Goal: Task Accomplishment & Management: Use online tool/utility

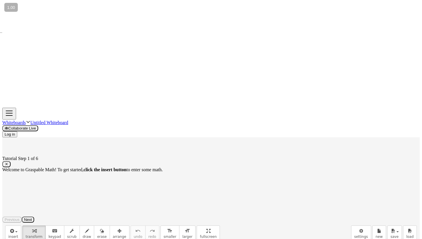
click at [8, 162] on icon "button" at bounding box center [7, 164] width 4 height 4
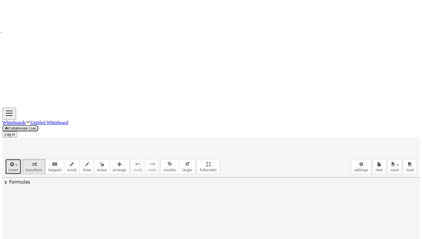
click at [14, 160] on div "button" at bounding box center [13, 163] width 10 height 7
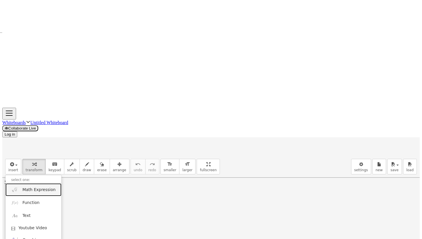
click at [27, 187] on span "Math Expression" at bounding box center [38, 190] width 33 height 6
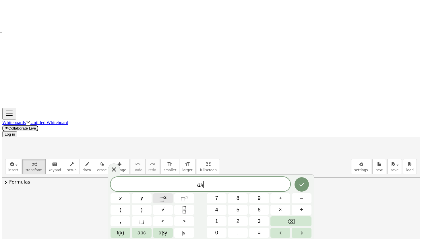
click at [170, 198] on button "⬚ 2" at bounding box center [163, 198] width 20 height 10
click at [227, 184] on icon "Done" at bounding box center [301, 183] width 7 height 7
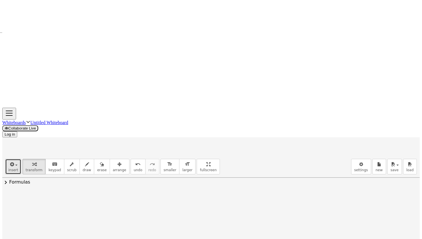
click at [11, 161] on icon "button" at bounding box center [11, 164] width 5 height 7
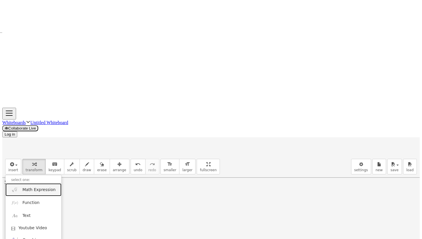
click at [36, 183] on link "Math Expression" at bounding box center [33, 189] width 56 height 13
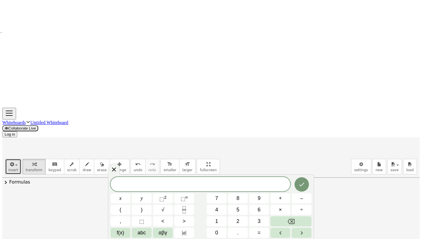
click at [9, 161] on icon "button" at bounding box center [11, 164] width 5 height 7
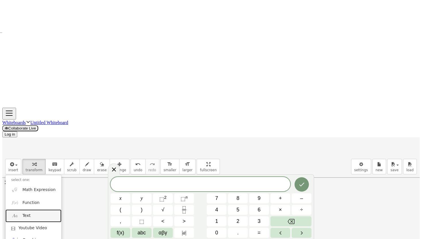
click at [30, 209] on link "Text" at bounding box center [33, 215] width 56 height 13
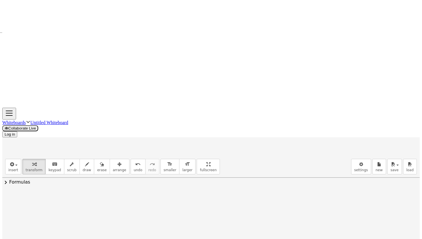
click at [227, 196] on div "**********" at bounding box center [246, 206] width 86 height 20
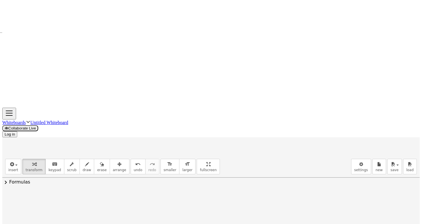
drag, startPoint x: 253, startPoint y: 69, endPoint x: 205, endPoint y: 67, distance: 48.0
click at [205, 196] on div "**********" at bounding box center [246, 206] width 86 height 20
click at [227, 196] on div "**********" at bounding box center [246, 206] width 86 height 20
click at [77, 198] on div at bounding box center [104, 208] width 108 height 20
drag, startPoint x: 50, startPoint y: 71, endPoint x: 43, endPoint y: 70, distance: 6.4
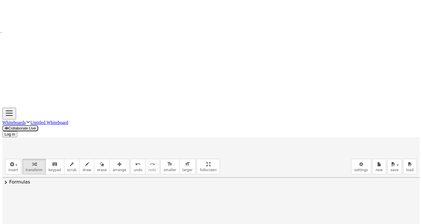
click at [43, 195] on div at bounding box center [42, 206] width 9 height 22
click at [227, 196] on div "**********" at bounding box center [246, 206] width 86 height 20
click at [10, 168] on span "insert" at bounding box center [13, 170] width 10 height 4
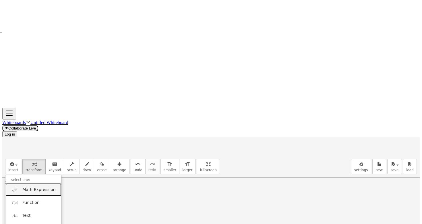
click at [27, 187] on span "Math Expression" at bounding box center [38, 190] width 33 height 6
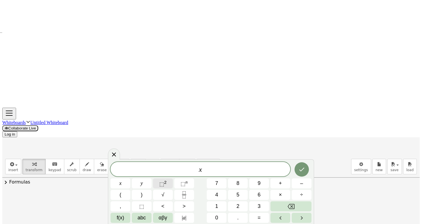
click at [166, 184] on span "⬚ 2" at bounding box center [162, 183] width 7 height 7
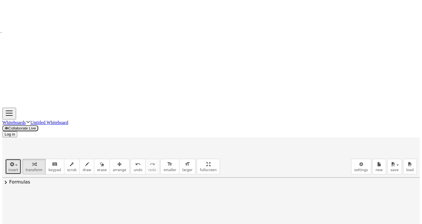
click at [9, 161] on icon "button" at bounding box center [11, 164] width 5 height 7
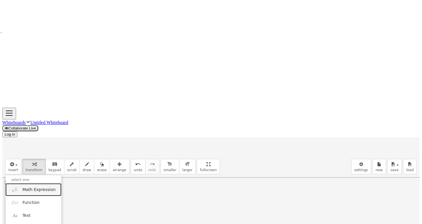
click at [27, 183] on link "Math Expression" at bounding box center [33, 189] width 56 height 13
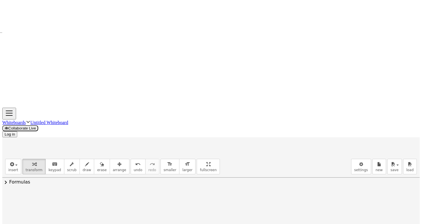
scroll to position [101, 0]
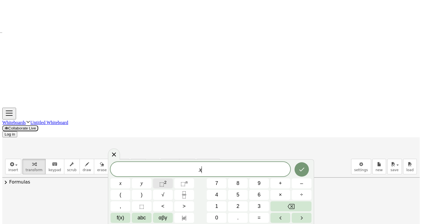
click at [164, 182] on span "⬚" at bounding box center [161, 184] width 5 height 6
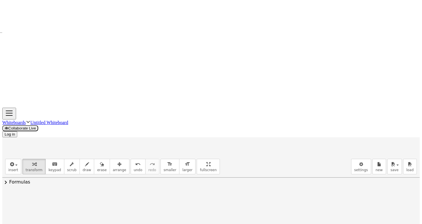
drag, startPoint x: 92, startPoint y: 100, endPoint x: 48, endPoint y: 78, distance: 49.4
click at [48, 205] on div at bounding box center [52, 217] width 9 height 25
click at [13, 159] on button "insert" at bounding box center [13, 166] width 16 height 15
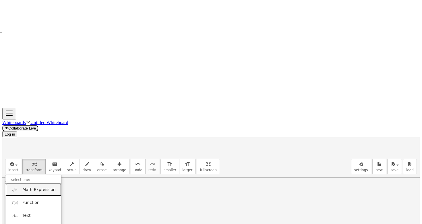
click at [27, 187] on span "Math Expression" at bounding box center [38, 190] width 33 height 6
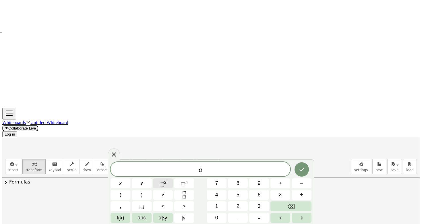
click at [166, 186] on span "⬚ 2" at bounding box center [162, 183] width 7 height 7
click at [170, 185] on button "⬚ 2" at bounding box center [163, 183] width 20 height 10
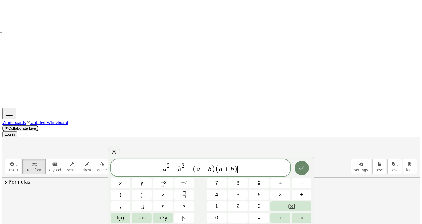
click at [227, 167] on icon "Done" at bounding box center [301, 167] width 7 height 7
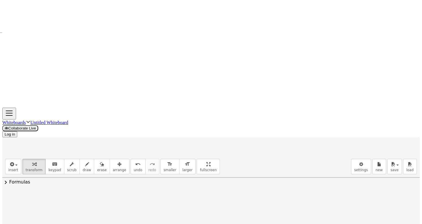
drag, startPoint x: 49, startPoint y: 129, endPoint x: 244, endPoint y: 78, distance: 201.8
click at [227, 205] on div at bounding box center [244, 217] width 9 height 25
click at [16, 159] on button "insert" at bounding box center [13, 166] width 16 height 15
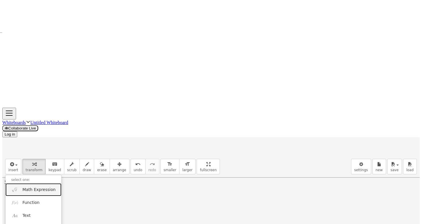
click at [29, 187] on span "Math Expression" at bounding box center [38, 190] width 33 height 6
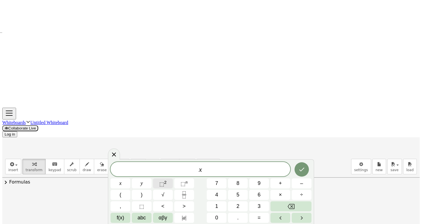
click at [164, 182] on span "⬚" at bounding box center [161, 184] width 5 height 6
click at [168, 184] on button "⬚ 2" at bounding box center [163, 183] width 20 height 10
click at [164, 183] on span "⬚" at bounding box center [161, 184] width 5 height 6
click at [227, 167] on icon "Done" at bounding box center [301, 168] width 7 height 7
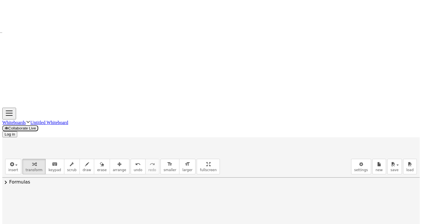
drag, startPoint x: 50, startPoint y: 127, endPoint x: 59, endPoint y: 99, distance: 30.0
click at [8, 159] on button "insert" at bounding box center [13, 166] width 16 height 15
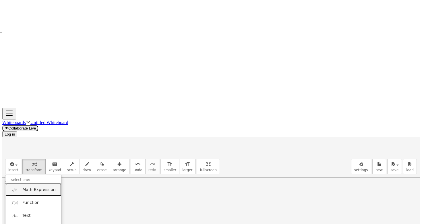
click at [24, 187] on span "Math Expression" at bounding box center [38, 190] width 33 height 6
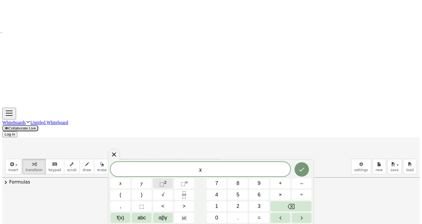
click at [168, 184] on button "⬚ 2" at bounding box center [163, 183] width 20 height 10
click at [227, 167] on icon "Done" at bounding box center [301, 168] width 7 height 7
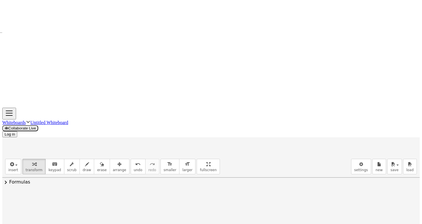
drag, startPoint x: 236, startPoint y: 128, endPoint x: 58, endPoint y: 122, distance: 177.7
click at [16, 159] on button "insert" at bounding box center [13, 166] width 16 height 15
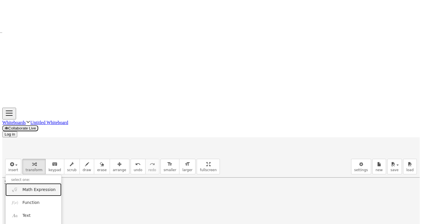
click at [26, 187] on span "Math Expression" at bounding box center [38, 190] width 33 height 6
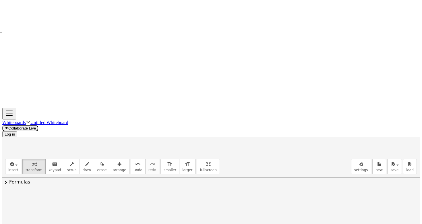
drag, startPoint x: 276, startPoint y: 119, endPoint x: 77, endPoint y: 142, distance: 200.2
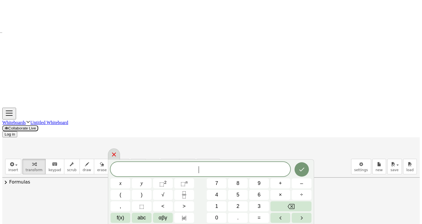
click at [112, 152] on div at bounding box center [114, 153] width 12 height 11
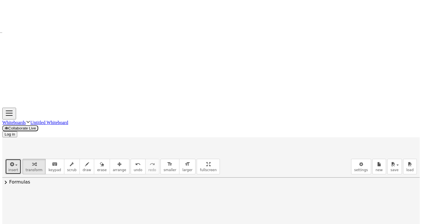
click at [14, 163] on span "button" at bounding box center [14, 165] width 1 height 4
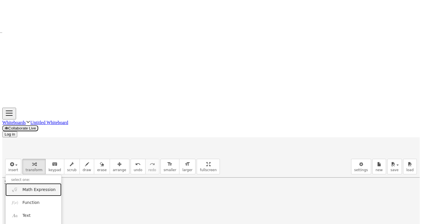
click at [22, 187] on span "Math Expression" at bounding box center [38, 190] width 33 height 6
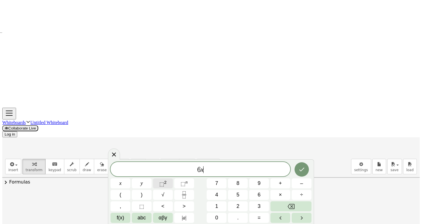
click at [165, 186] on span "⬚ 2" at bounding box center [162, 183] width 7 height 7
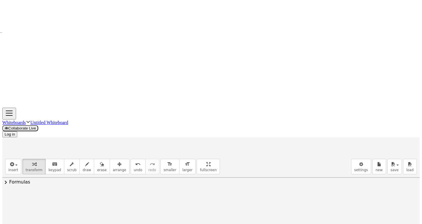
scroll to position [167, 0]
drag, startPoint x: 232, startPoint y: 60, endPoint x: 43, endPoint y: 145, distance: 206.8
click at [8, 168] on span "insert" at bounding box center [13, 170] width 10 height 4
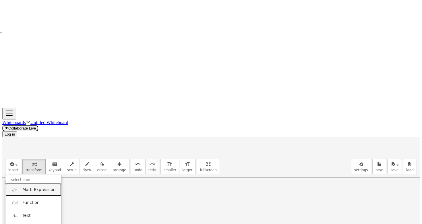
click at [24, 183] on link "Math Expression" at bounding box center [33, 189] width 56 height 13
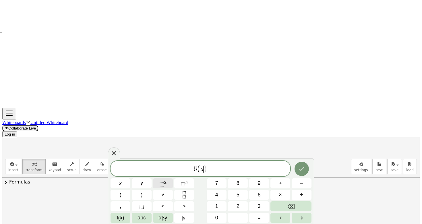
click at [166, 186] on span "⬚ 2" at bounding box center [162, 183] width 7 height 7
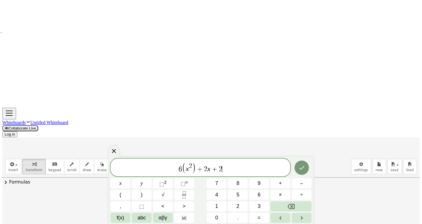
click at [198, 170] on span "+" at bounding box center [200, 169] width 8 height 7
click at [226, 166] on span "6 ( x 2 ​ + 2 x + 2 )" at bounding box center [200, 168] width 180 height 12
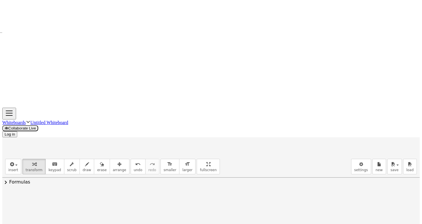
drag, startPoint x: 232, startPoint y: 71, endPoint x: 44, endPoint y: 170, distance: 213.4
click at [11, 161] on icon "button" at bounding box center [11, 164] width 5 height 7
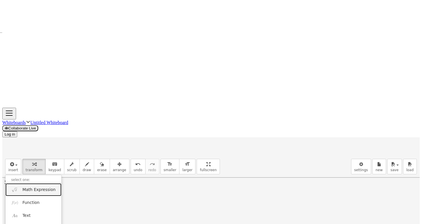
click at [34, 187] on span "Math Expression" at bounding box center [38, 190] width 33 height 6
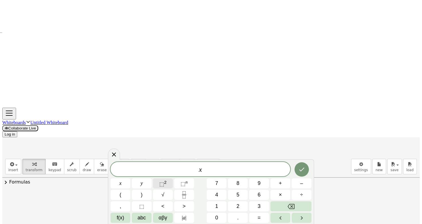
click at [164, 183] on span "⬚" at bounding box center [161, 184] width 5 height 6
click at [206, 170] on span "=" at bounding box center [203, 169] width 8 height 7
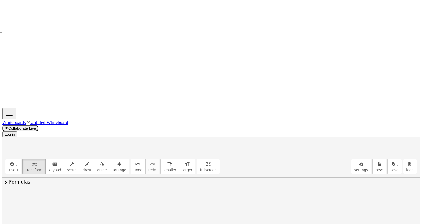
drag, startPoint x: 213, startPoint y: 69, endPoint x: 49, endPoint y: 135, distance: 177.4
click at [146, 185] on div at bounding box center [210, 215] width 417 height 523
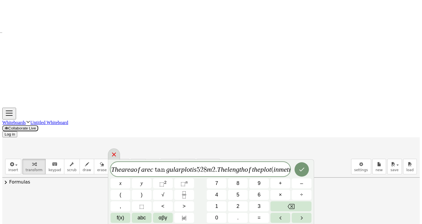
click at [120, 156] on div at bounding box center [114, 153] width 12 height 11
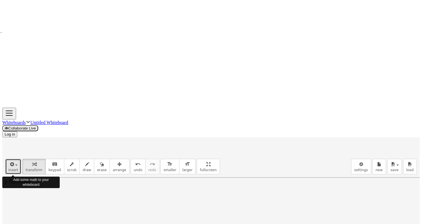
click at [16, 159] on button "insert" at bounding box center [13, 166] width 16 height 15
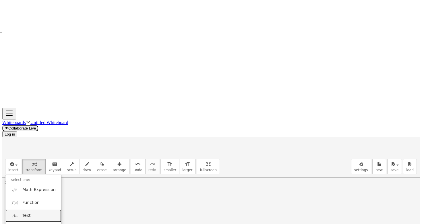
click at [22, 213] on span "Text" at bounding box center [26, 216] width 8 height 6
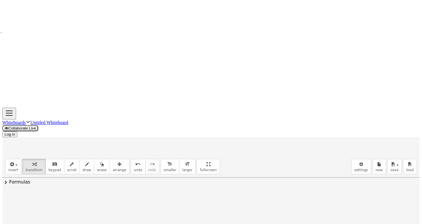
click at [191, 95] on div at bounding box center [210, 215] width 417 height 523
drag, startPoint x: 216, startPoint y: 112, endPoint x: 65, endPoint y: 209, distance: 179.3
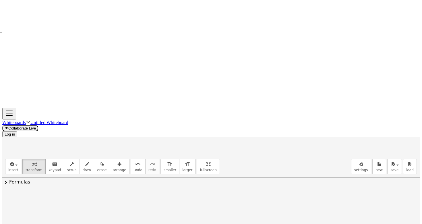
drag, startPoint x: 65, startPoint y: 76, endPoint x: 13, endPoint y: 98, distance: 57.1
click at [13, 185] on div at bounding box center [14, 215] width 6 height 61
click at [14, 168] on span "insert" at bounding box center [13, 170] width 10 height 4
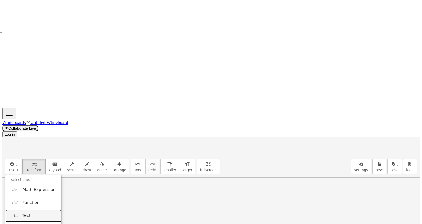
click at [34, 209] on link "Text" at bounding box center [33, 215] width 56 height 13
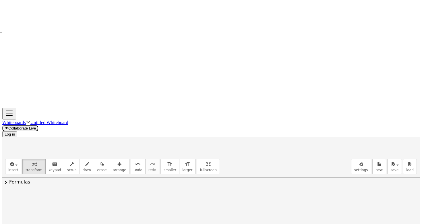
drag, startPoint x: 170, startPoint y: 117, endPoint x: 183, endPoint y: 117, distance: 12.9
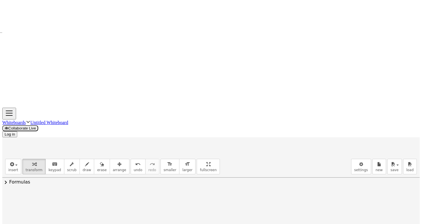
drag, startPoint x: 142, startPoint y: 133, endPoint x: 141, endPoint y: 130, distance: 3.1
drag, startPoint x: 192, startPoint y: 130, endPoint x: 127, endPoint y: 130, distance: 65.2
click at [127, 130] on div "**********" at bounding box center [210, 173] width 417 height 698
click at [129, 130] on div at bounding box center [210, 173] width 417 height 698
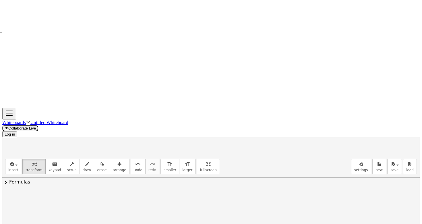
copy div "**********"
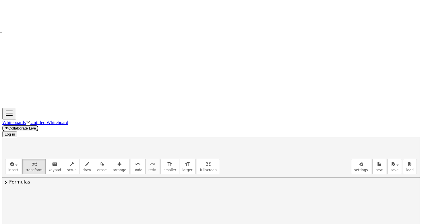
click at [227, 98] on div at bounding box center [210, 173] width 417 height 698
drag, startPoint x: 148, startPoint y: 130, endPoint x: 145, endPoint y: 130, distance: 2.9
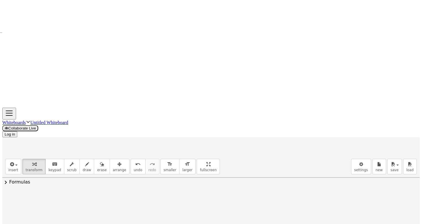
drag, startPoint x: 191, startPoint y: 131, endPoint x: 139, endPoint y: 131, distance: 52.5
drag, startPoint x: 163, startPoint y: 129, endPoint x: 160, endPoint y: 132, distance: 3.9
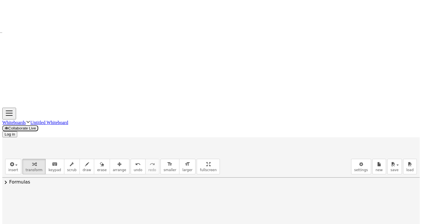
drag, startPoint x: 274, startPoint y: 79, endPoint x: 42, endPoint y: 148, distance: 242.1
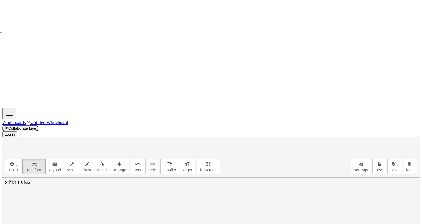
scroll to position [417, 0]
click at [28, 159] on button "transform" at bounding box center [33, 166] width 23 height 15
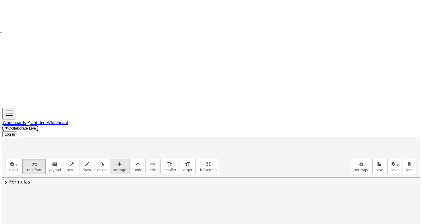
click at [117, 160] on div "button" at bounding box center [119, 163] width 13 height 7
drag, startPoint x: 98, startPoint y: 132, endPoint x: 228, endPoint y: 160, distance: 133.5
click at [227, 109] on div at bounding box center [210, 109] width 417 height 698
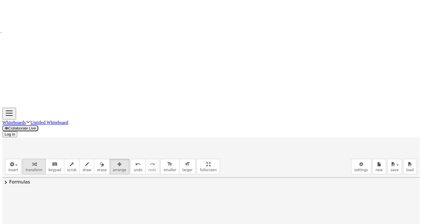
click at [32, 168] on span "transform" at bounding box center [34, 170] width 17 height 4
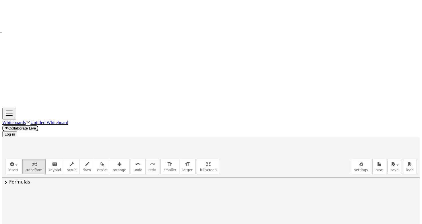
drag, startPoint x: 163, startPoint y: 165, endPoint x: 159, endPoint y: 164, distance: 4.1
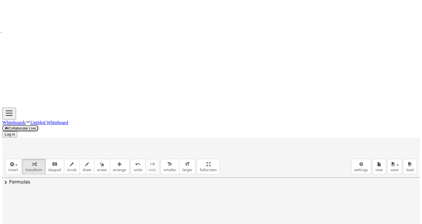
drag, startPoint x: 155, startPoint y: 129, endPoint x: 145, endPoint y: 128, distance: 10.1
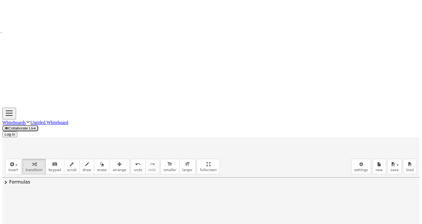
drag, startPoint x: 177, startPoint y: 128, endPoint x: 190, endPoint y: 128, distance: 13.2
drag, startPoint x: 141, startPoint y: 129, endPoint x: 203, endPoint y: 127, distance: 61.2
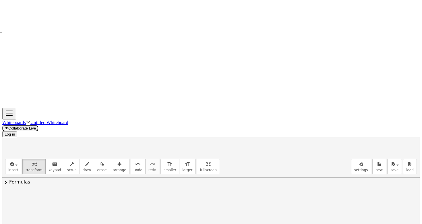
scroll to position [325, 0]
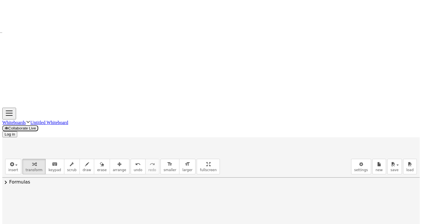
drag, startPoint x: 145, startPoint y: 159, endPoint x: 154, endPoint y: 158, distance: 9.2
drag, startPoint x: 146, startPoint y: 167, endPoint x: 153, endPoint y: 167, distance: 7.2
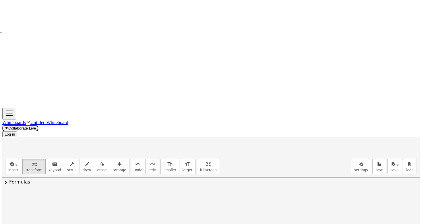
drag, startPoint x: 165, startPoint y: 158, endPoint x: 159, endPoint y: 158, distance: 5.7
drag, startPoint x: 168, startPoint y: 168, endPoint x: 164, endPoint y: 168, distance: 3.7
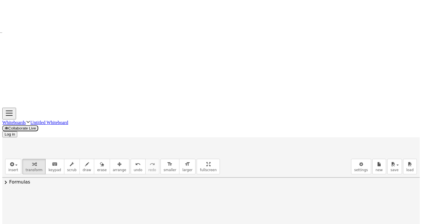
click at [118, 94] on div at bounding box center [210, 201] width 417 height 698
drag, startPoint x: 139, startPoint y: 170, endPoint x: 117, endPoint y: 155, distance: 26.7
click at [217, 148] on div at bounding box center [210, 201] width 417 height 698
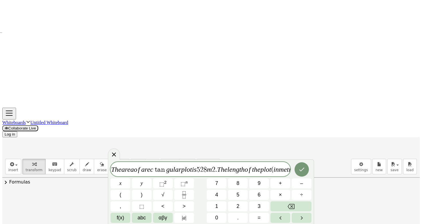
click at [217, 148] on div at bounding box center [210, 201] width 417 height 698
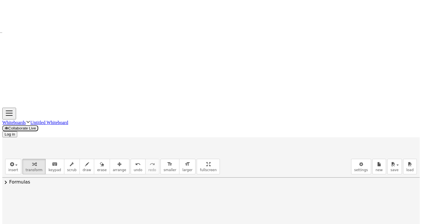
click at [213, 138] on div at bounding box center [210, 201] width 417 height 698
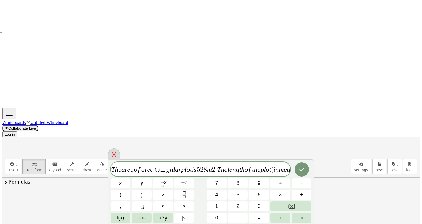
click at [116, 155] on icon at bounding box center [113, 154] width 7 height 7
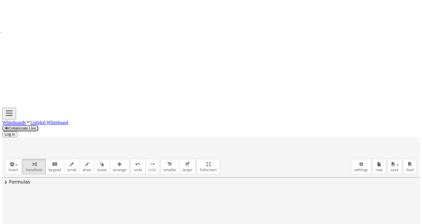
click at [208, 146] on div at bounding box center [210, 201] width 417 height 698
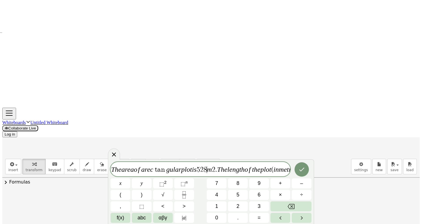
click at [212, 168] on var "m" at bounding box center [209, 169] width 5 height 7
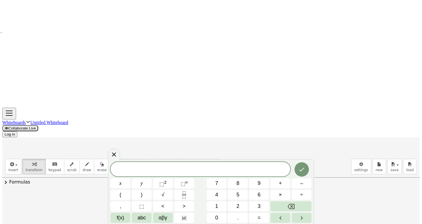
click at [227, 110] on div at bounding box center [210, 201] width 417 height 698
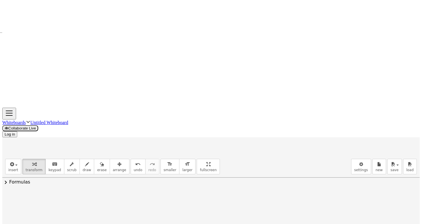
scroll to position [351, 0]
drag, startPoint x: 180, startPoint y: 118, endPoint x: 112, endPoint y: 118, distance: 68.0
click at [112, 118] on div "**********" at bounding box center [210, 175] width 417 height 698
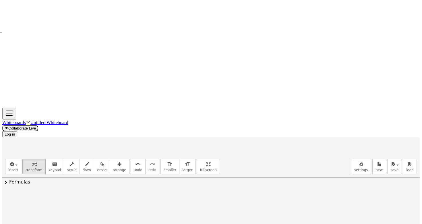
click at [117, 161] on icon "button" at bounding box center [119, 164] width 4 height 7
drag, startPoint x: 286, startPoint y: 108, endPoint x: 246, endPoint y: 58, distance: 64.7
click at [227, 179] on div at bounding box center [267, 195] width 57 height 32
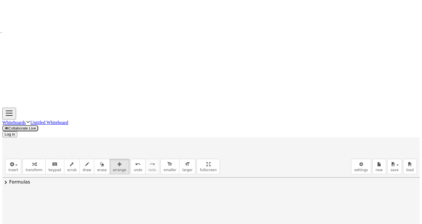
drag, startPoint x: 292, startPoint y: 73, endPoint x: 377, endPoint y: 148, distance: 113.7
click at [227, 148] on div "**********" at bounding box center [210, 43] width 417 height 698
click at [9, 161] on icon "button" at bounding box center [11, 164] width 5 height 7
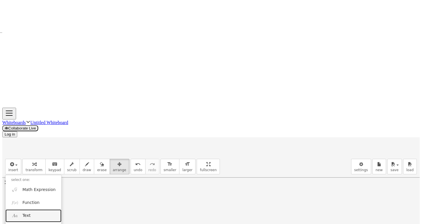
click at [32, 209] on link "Text" at bounding box center [33, 215] width 56 height 13
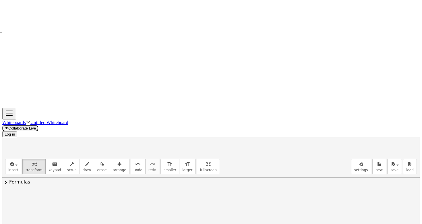
click at [113, 159] on button "arrange" at bounding box center [120, 166] width 20 height 15
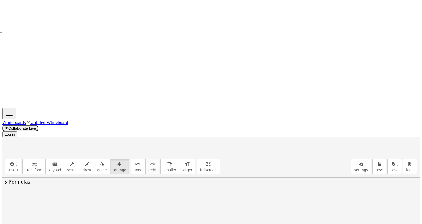
drag, startPoint x: 379, startPoint y: 130, endPoint x: 422, endPoint y: 139, distance: 44.0
drag, startPoint x: 330, startPoint y: 78, endPoint x: 323, endPoint y: 64, distance: 16.0
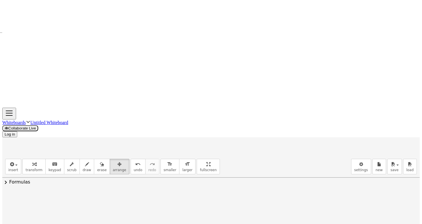
drag, startPoint x: 180, startPoint y: 73, endPoint x: 98, endPoint y: 73, distance: 82.1
drag, startPoint x: 307, startPoint y: 77, endPoint x: 266, endPoint y: 78, distance: 41.3
click at [227, 174] on div at bounding box center [283, 226] width 185 height 104
click at [26, 160] on div "button" at bounding box center [34, 163] width 17 height 7
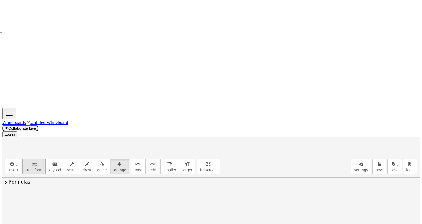
click at [26, 160] on div "button" at bounding box center [34, 163] width 17 height 7
drag, startPoint x: 119, startPoint y: 90, endPoint x: 158, endPoint y: 91, distance: 39.3
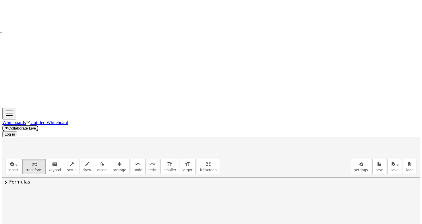
drag, startPoint x: 142, startPoint y: 91, endPoint x: 137, endPoint y: 90, distance: 5.2
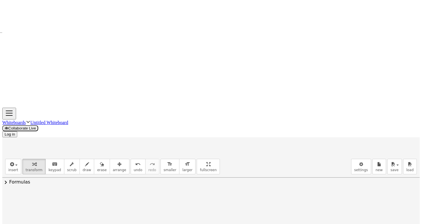
click at [227, 106] on div at bounding box center [210, 189] width 417 height 698
